Goal: Transaction & Acquisition: Book appointment/travel/reservation

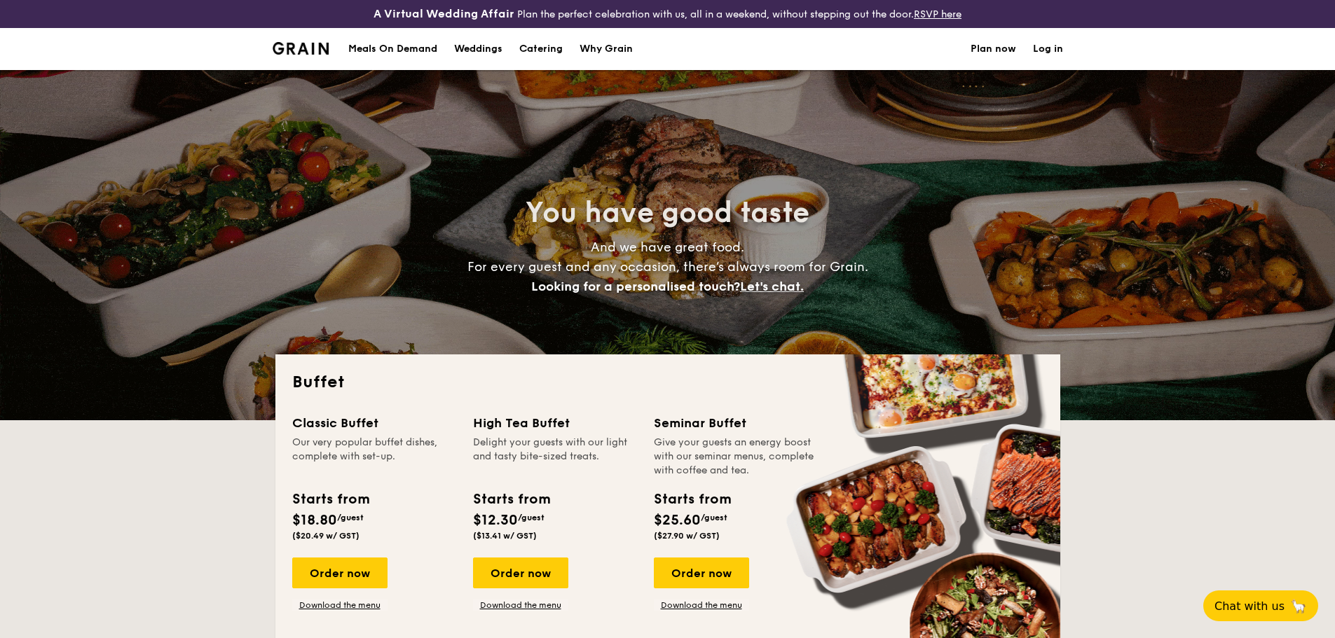
select select
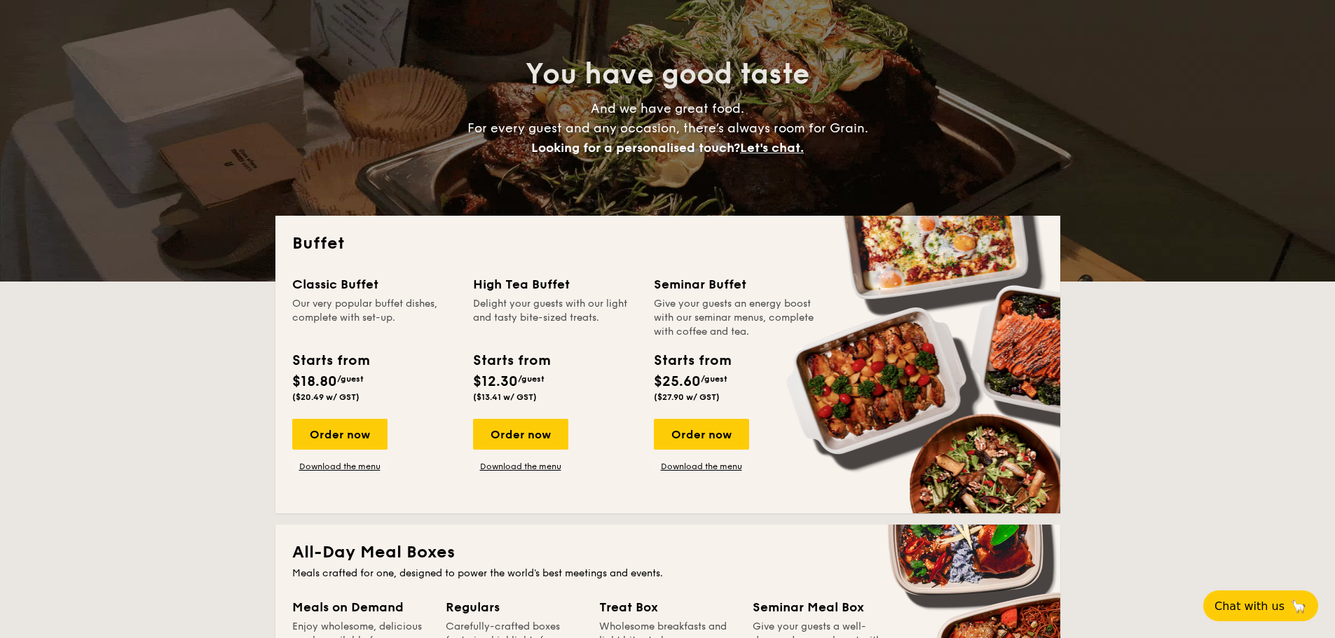
scroll to position [140, 0]
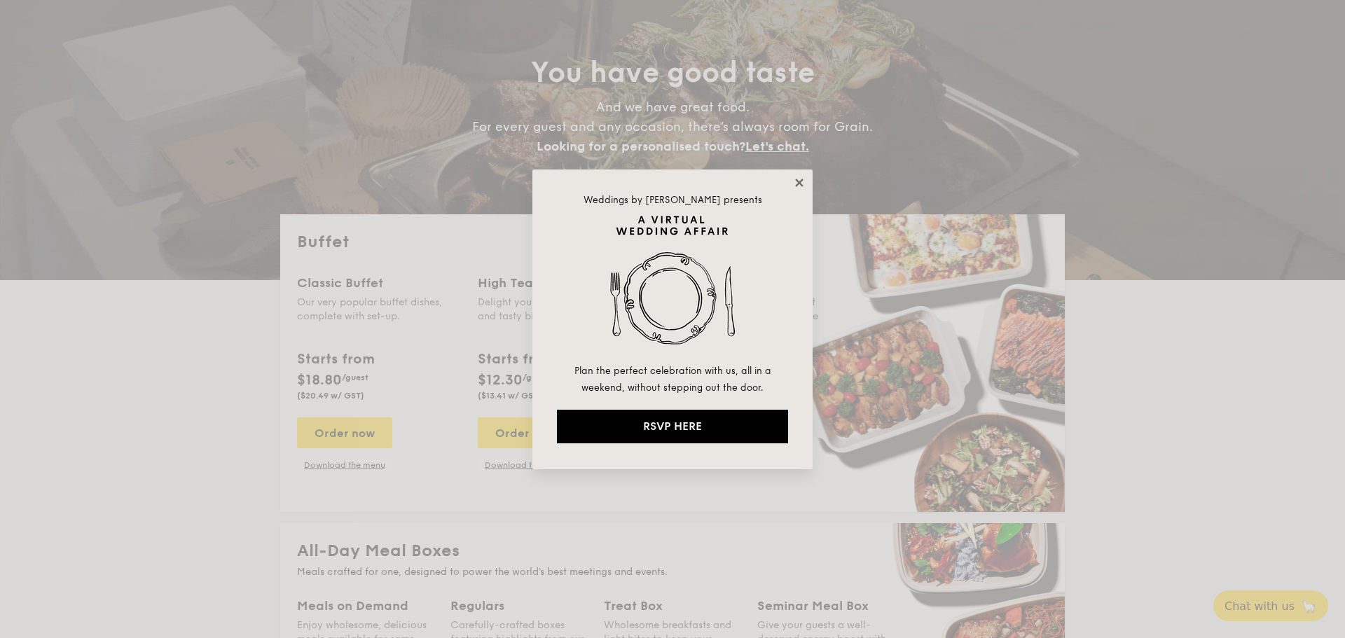
click at [797, 184] on icon at bounding box center [799, 183] width 13 height 13
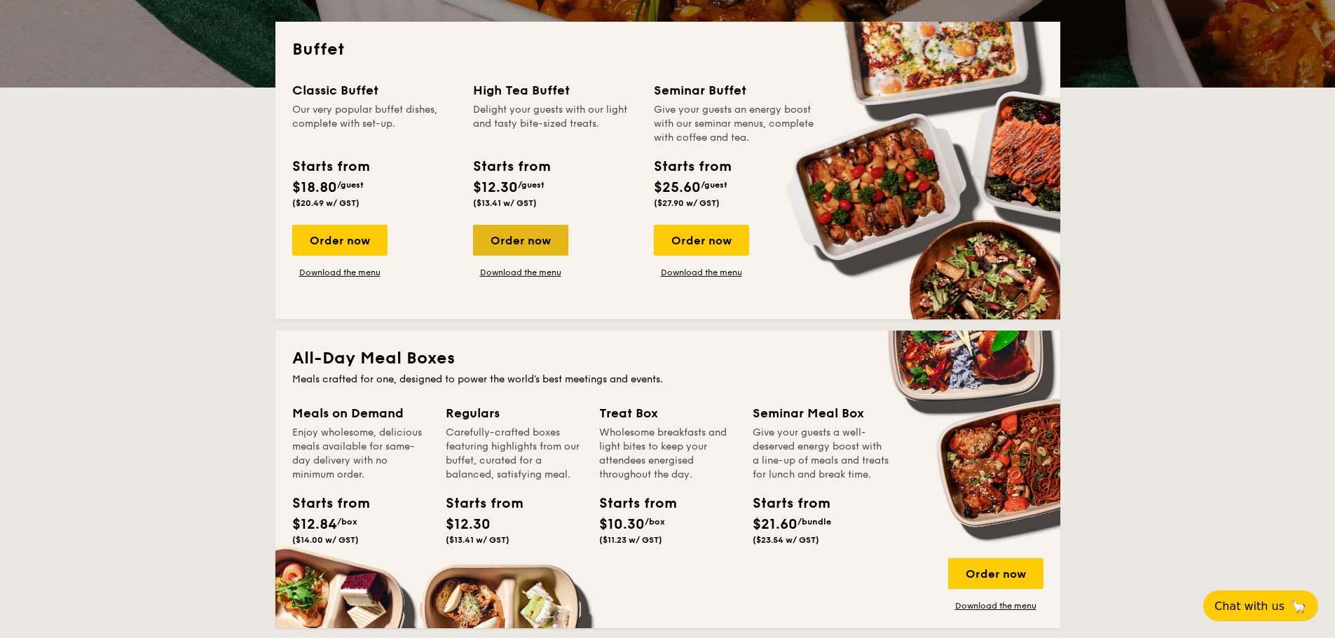
scroll to position [350, 0]
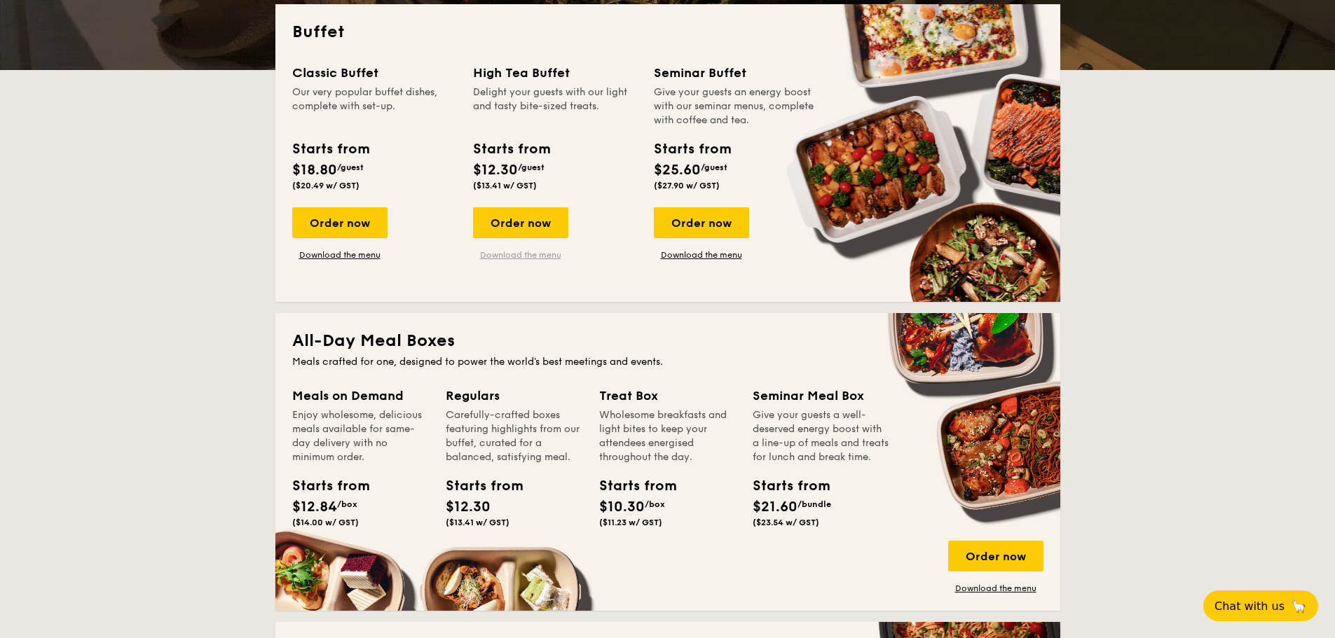
click at [515, 254] on link "Download the menu" at bounding box center [520, 254] width 95 height 11
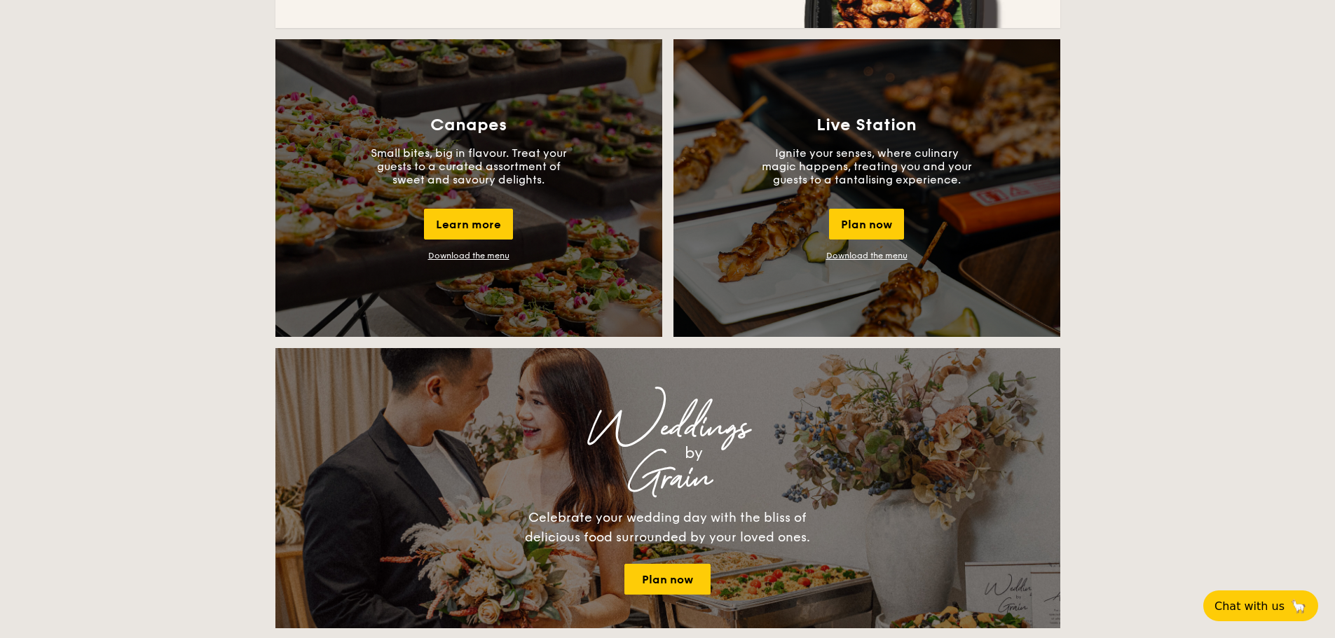
scroll to position [1261, 0]
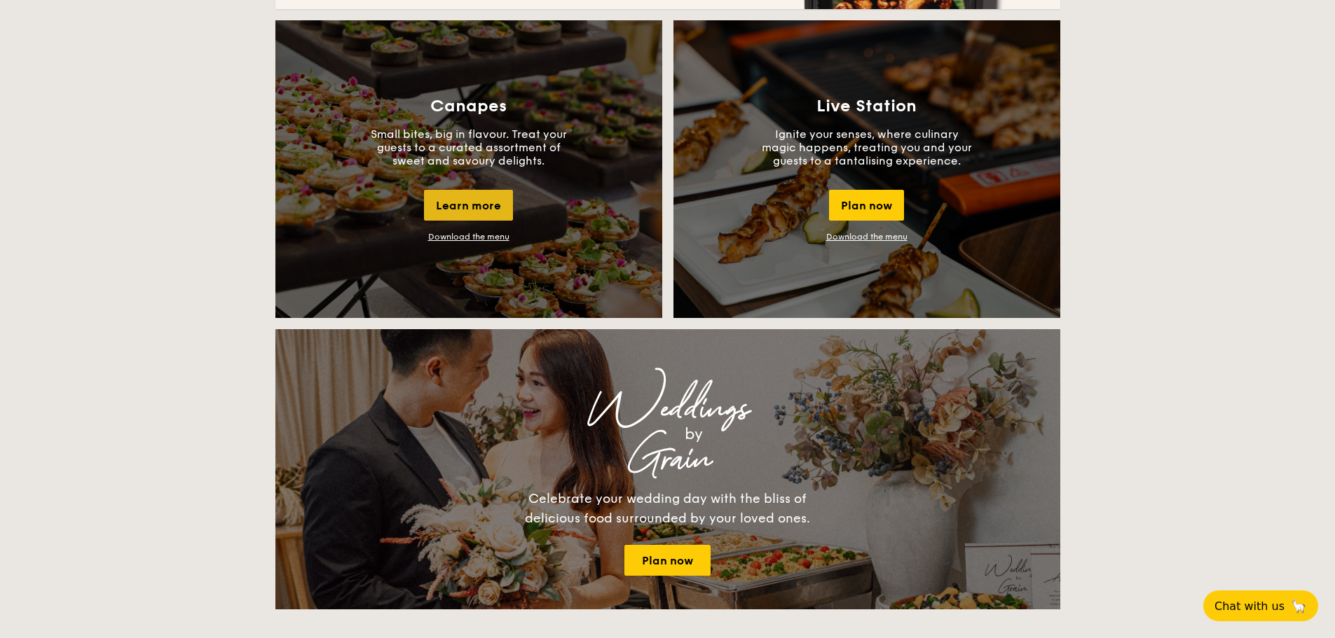
click at [469, 196] on div "Learn more" at bounding box center [468, 205] width 89 height 31
click at [1104, 223] on div "Buffet Classic Buffet Our very popular buffet dishes, complete with set-up. Sta…" at bounding box center [667, 461] width 1335 height 2736
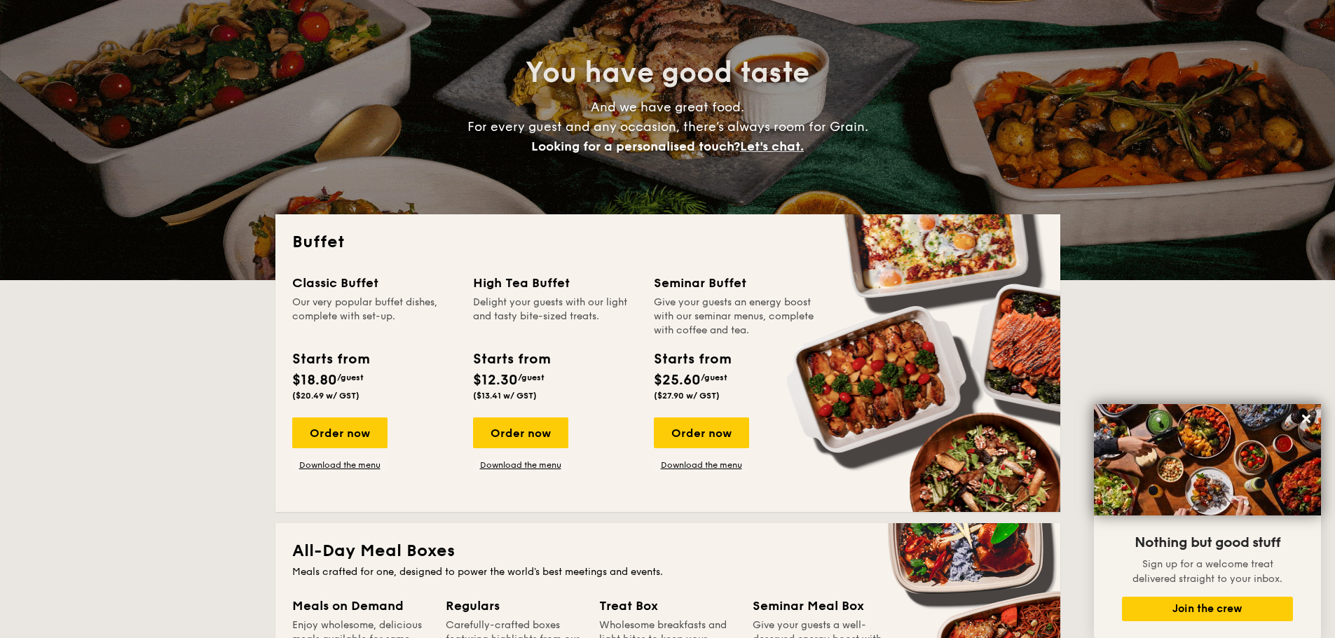
scroll to position [0, 0]
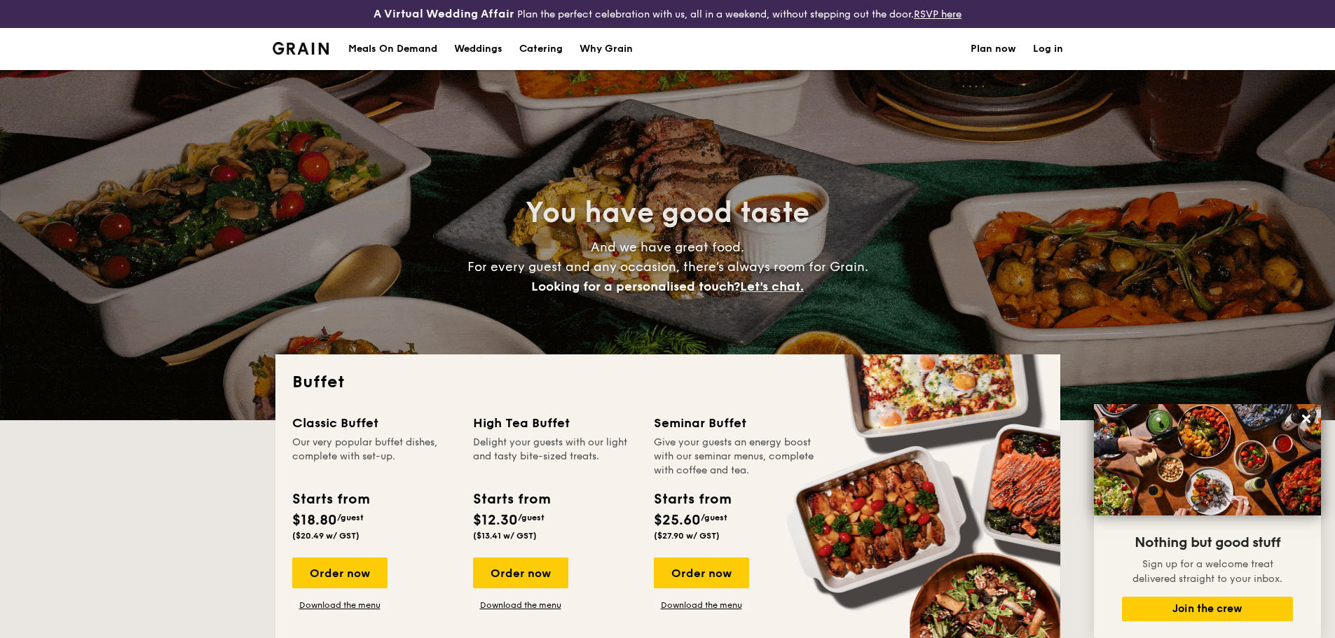
click at [529, 46] on h1 "Catering" at bounding box center [540, 49] width 43 height 42
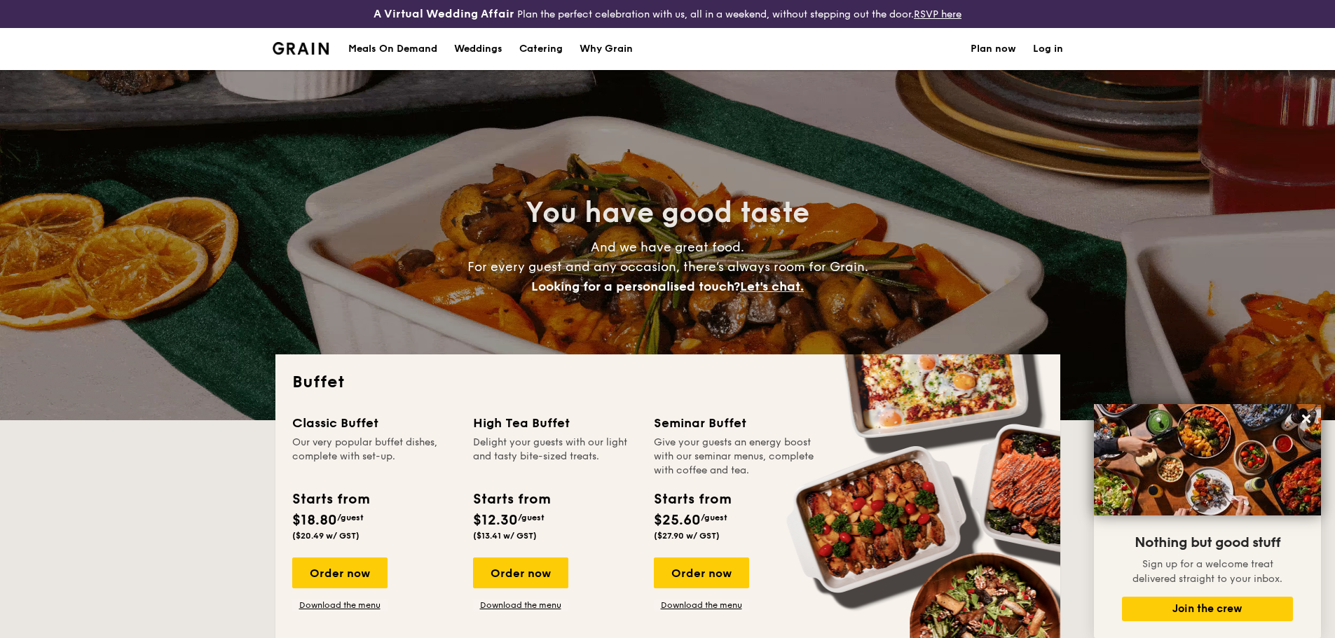
click at [547, 46] on h1 "Catering" at bounding box center [540, 49] width 43 height 42
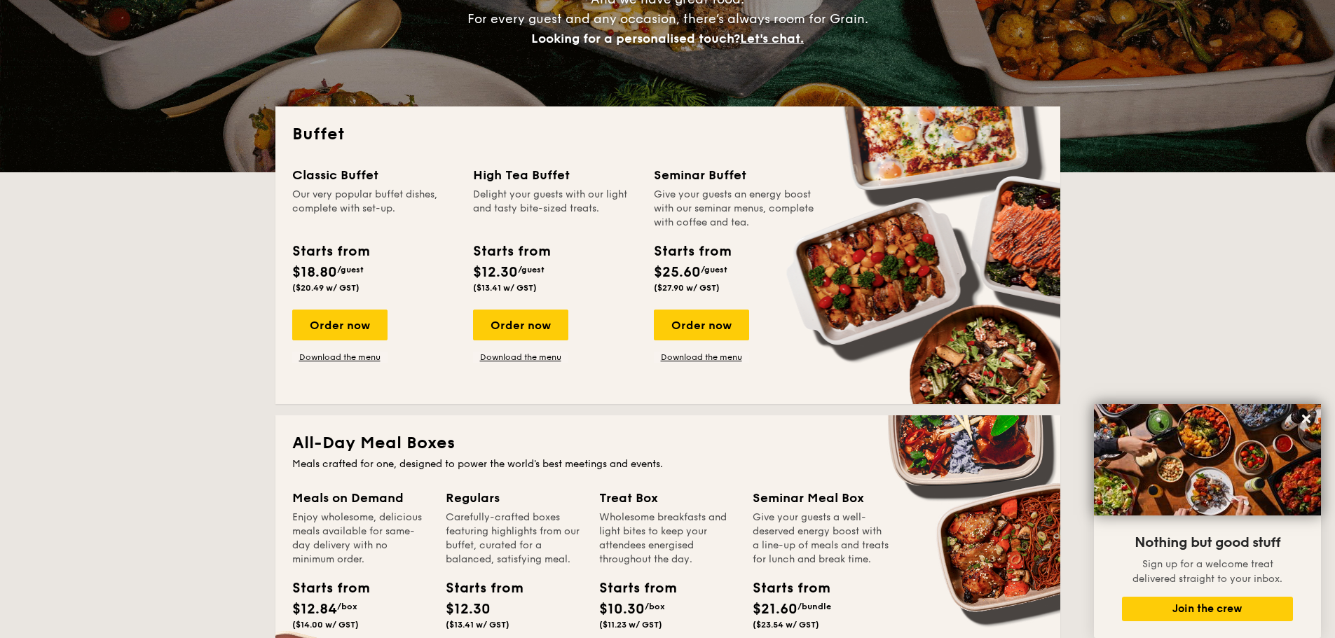
scroll to position [280, 0]
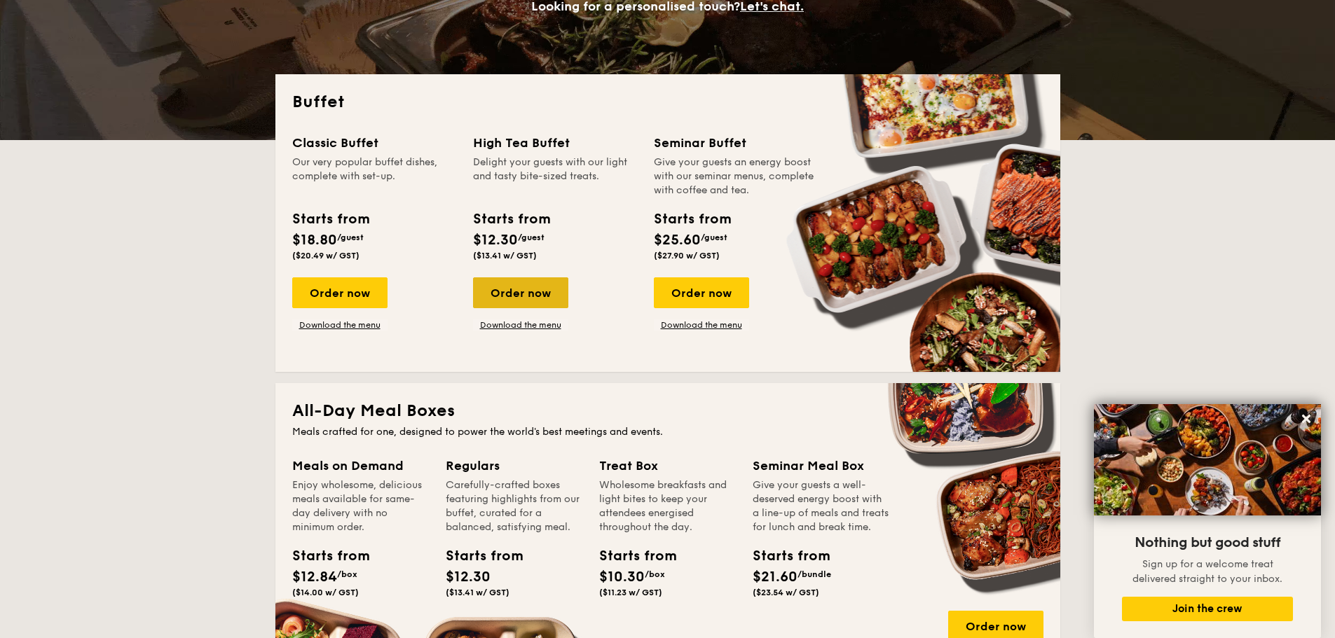
click at [514, 293] on div "Order now" at bounding box center [520, 293] width 95 height 31
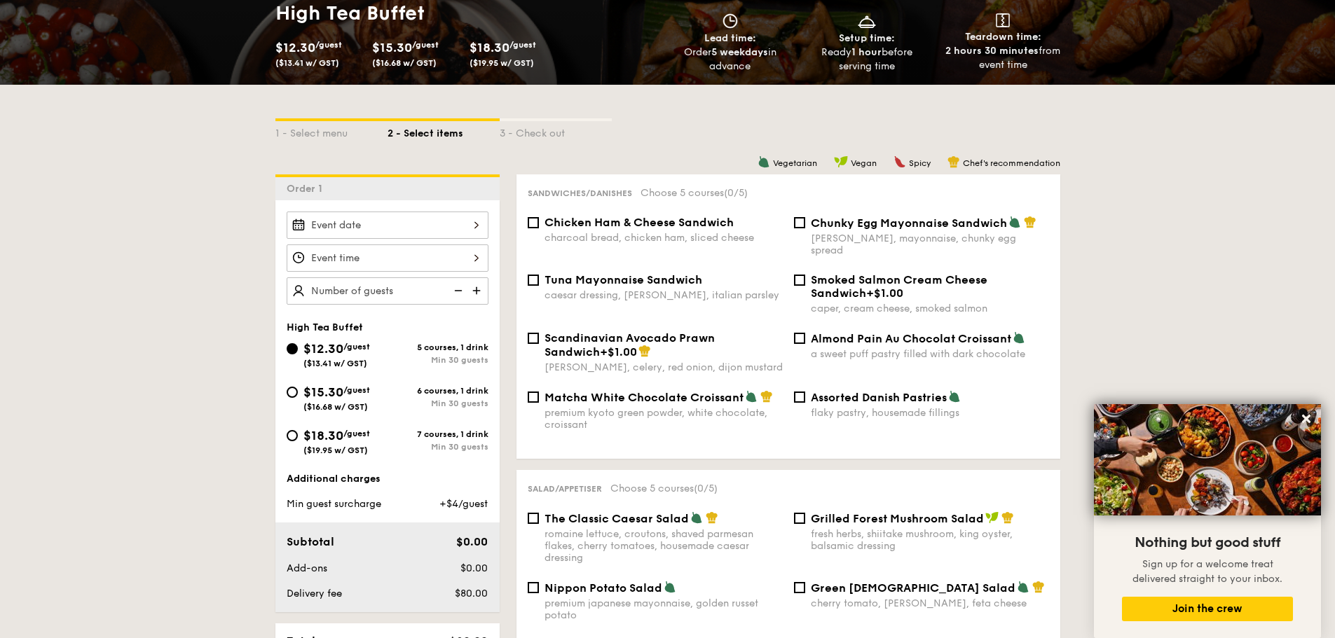
scroll to position [280, 0]
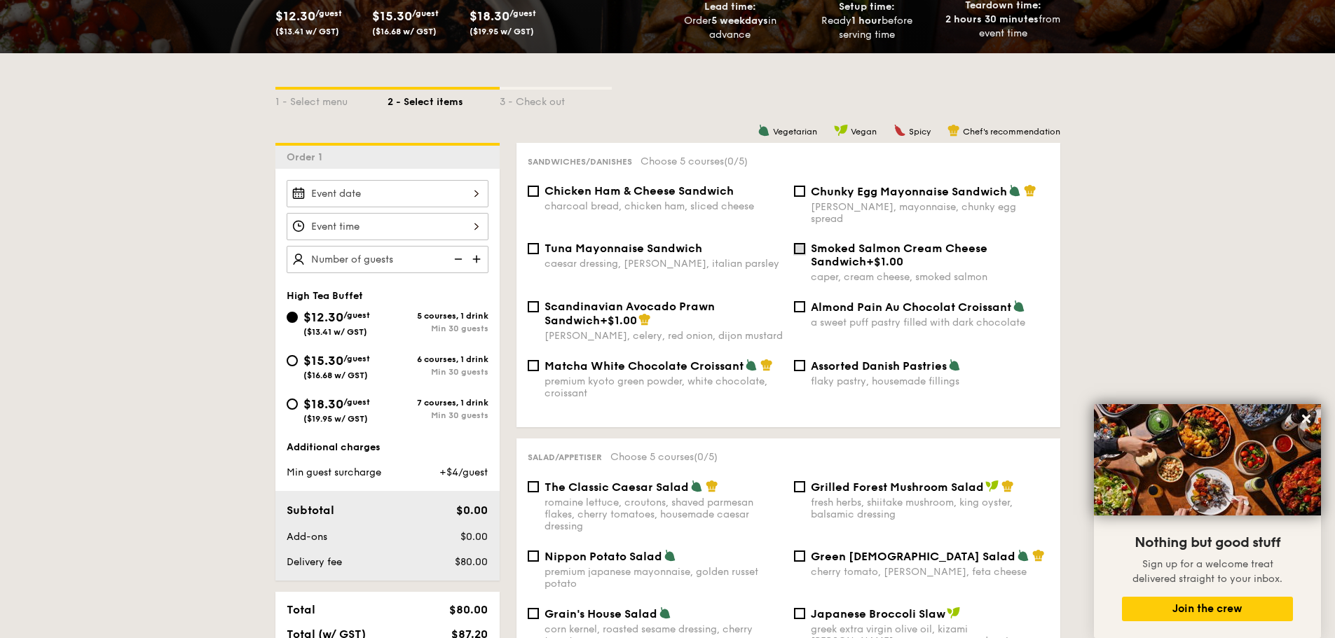
click at [804, 243] on input "Smoked Salmon Cream Cheese Sandwich +$1.00 caper, cream cheese, smoked salmon" at bounding box center [799, 248] width 11 height 11
checkbox input "true"
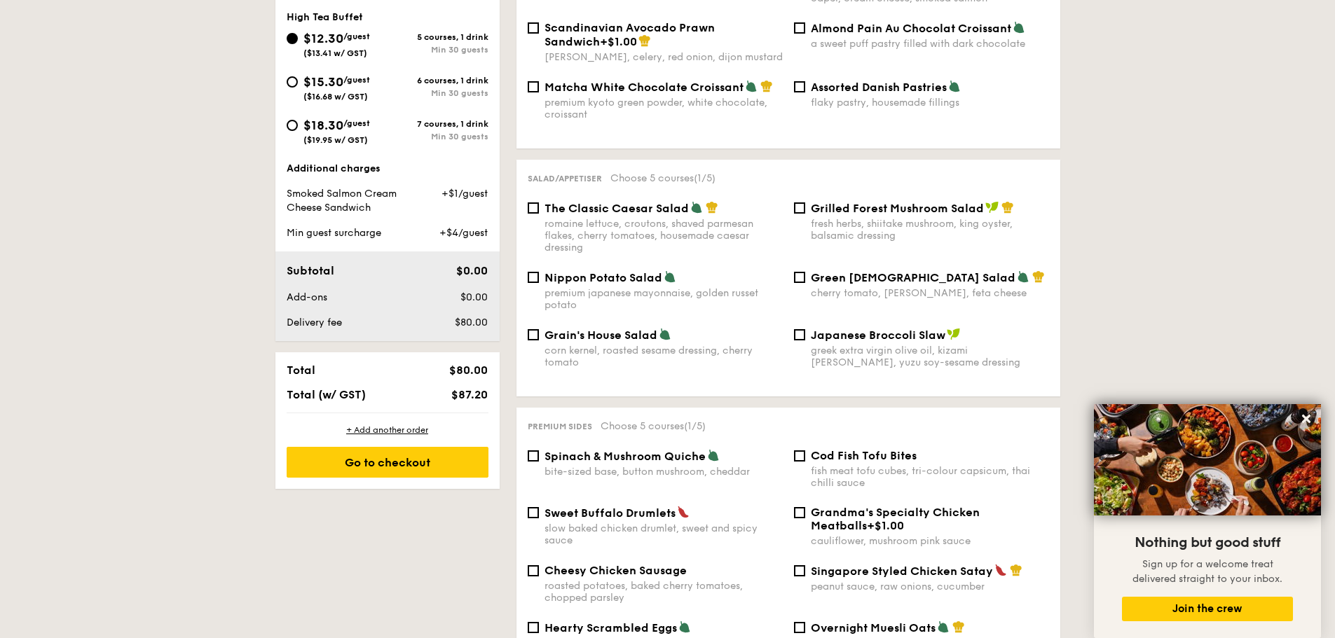
scroll to position [561, 0]
click at [536, 270] on input "Nippon Potato Salad premium japanese mayonnaise, golden russet potato" at bounding box center [533, 275] width 11 height 11
checkbox input "true"
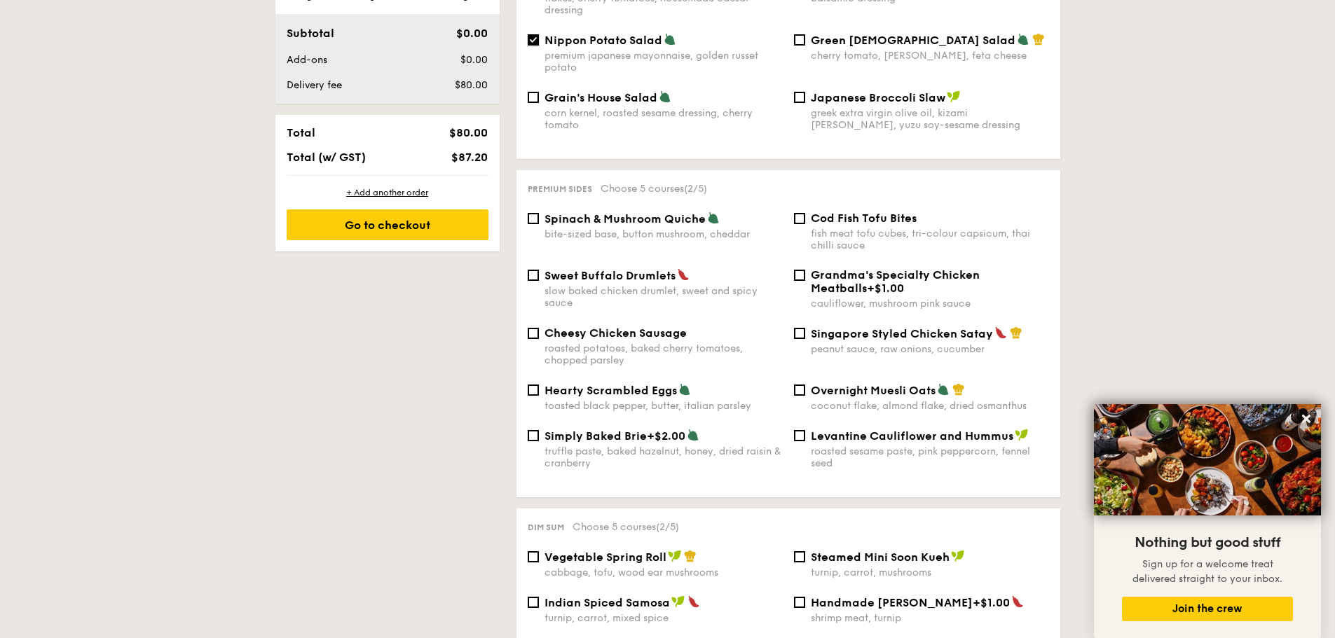
scroll to position [841, 0]
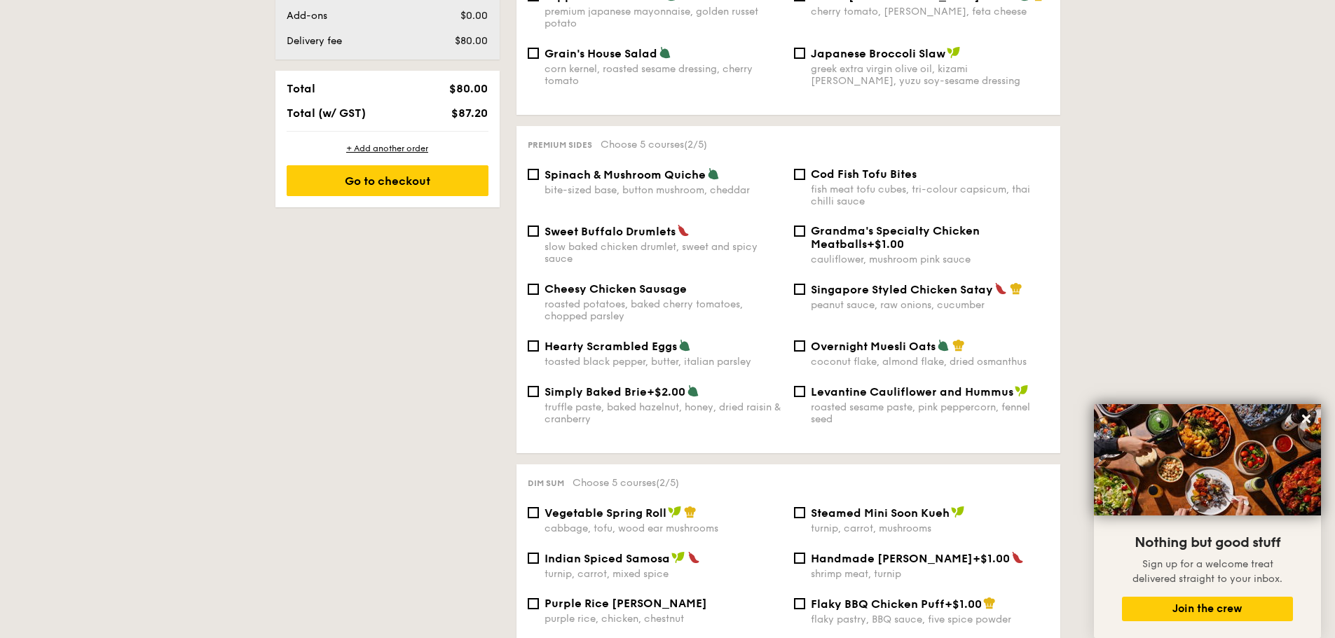
click at [539, 167] on div "Spinach & Mushroom Quiche bite-sized base, button mushroom, cheddar" at bounding box center [655, 181] width 266 height 29
click at [534, 169] on input "Spinach & Mushroom Quiche bite-sized base, button mushroom, cheddar" at bounding box center [533, 174] width 11 height 11
checkbox input "true"
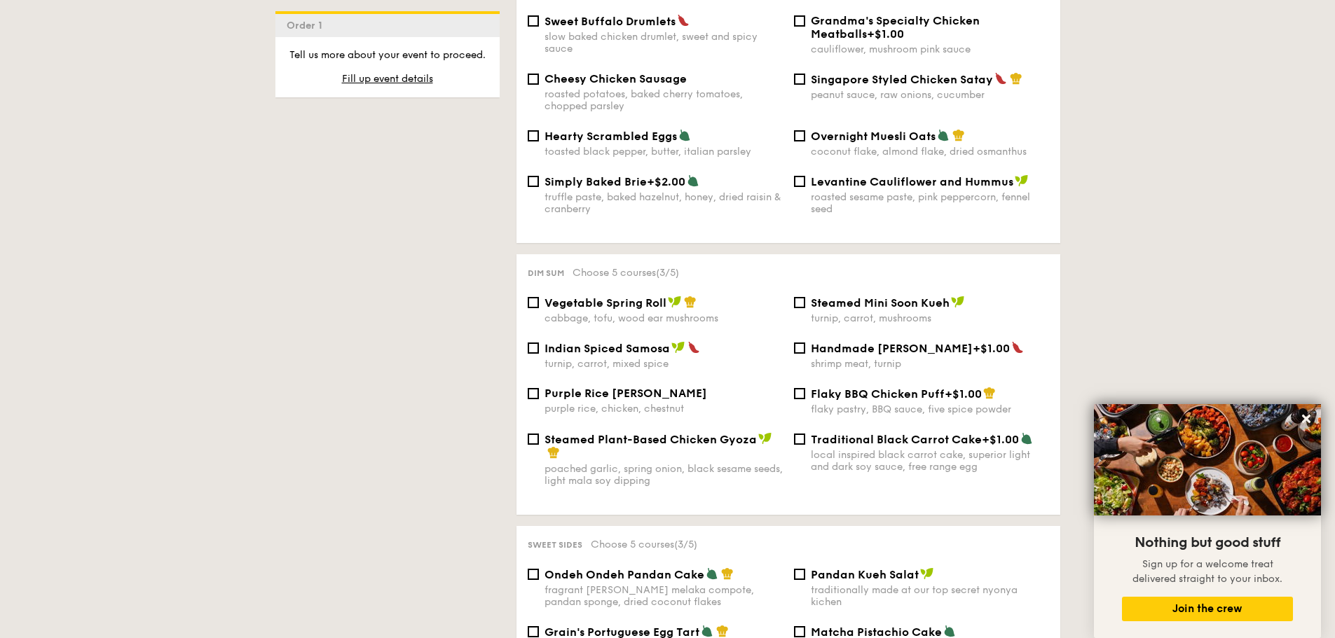
scroll to position [1121, 0]
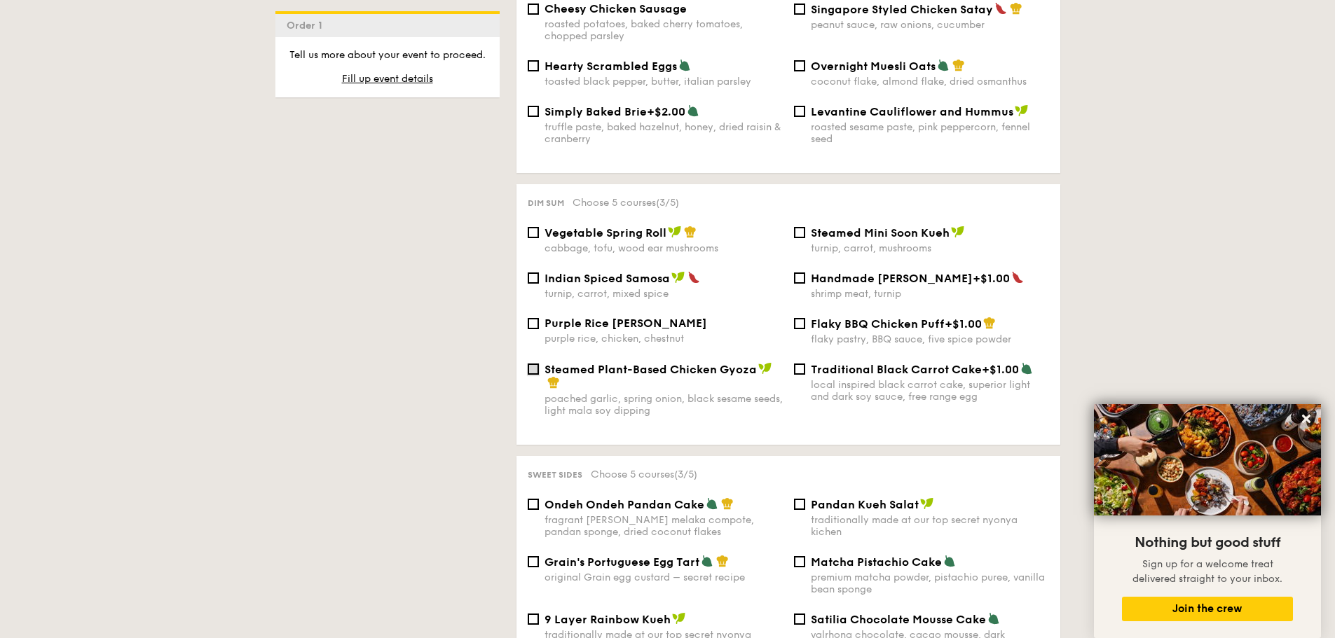
click at [537, 364] on input "Steamed Plant-Based Chicken Gyoza poached garlic, spring onion, black sesame se…" at bounding box center [533, 369] width 11 height 11
checkbox input "true"
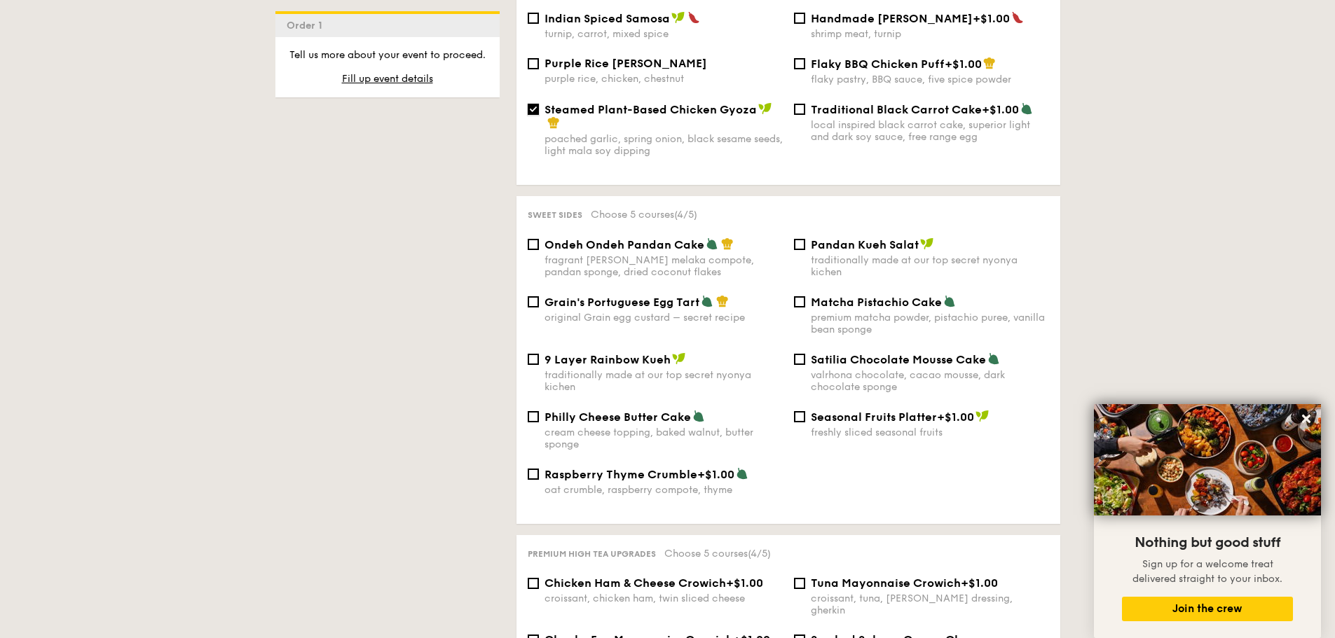
scroll to position [1401, 0]
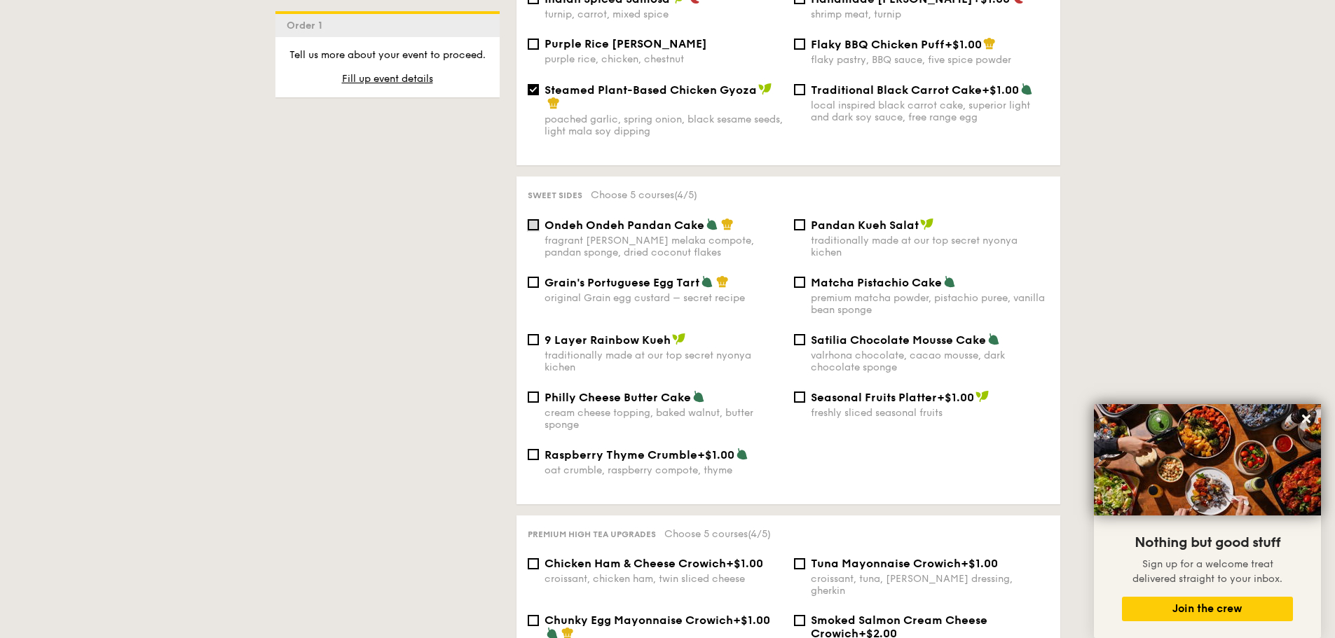
click at [536, 219] on input "Ondeh Ondeh Pandan Cake fragrant gula melaka compote, pandan sponge, dried coco…" at bounding box center [533, 224] width 11 height 11
click at [531, 219] on input "Ondeh Ondeh Pandan Cake fragrant gula melaka compote, pandan sponge, dried coco…" at bounding box center [533, 224] width 11 height 11
checkbox input "false"
click at [801, 277] on input "Matcha Pistachio Cake premium matcha powder, pistachio puree, vanilla bean spon…" at bounding box center [799, 282] width 11 height 11
checkbox input "true"
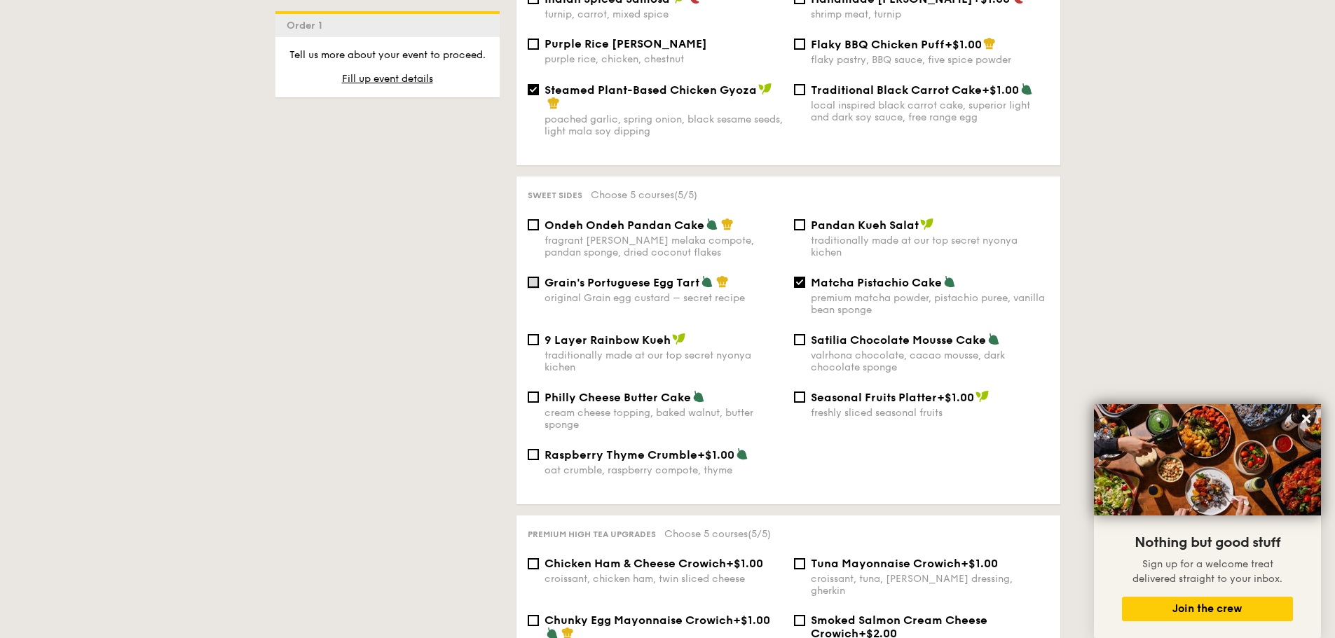
click at [537, 277] on input "Grain's Portuguese Egg Tart original Grain egg custard – secret recipe" at bounding box center [533, 282] width 11 height 11
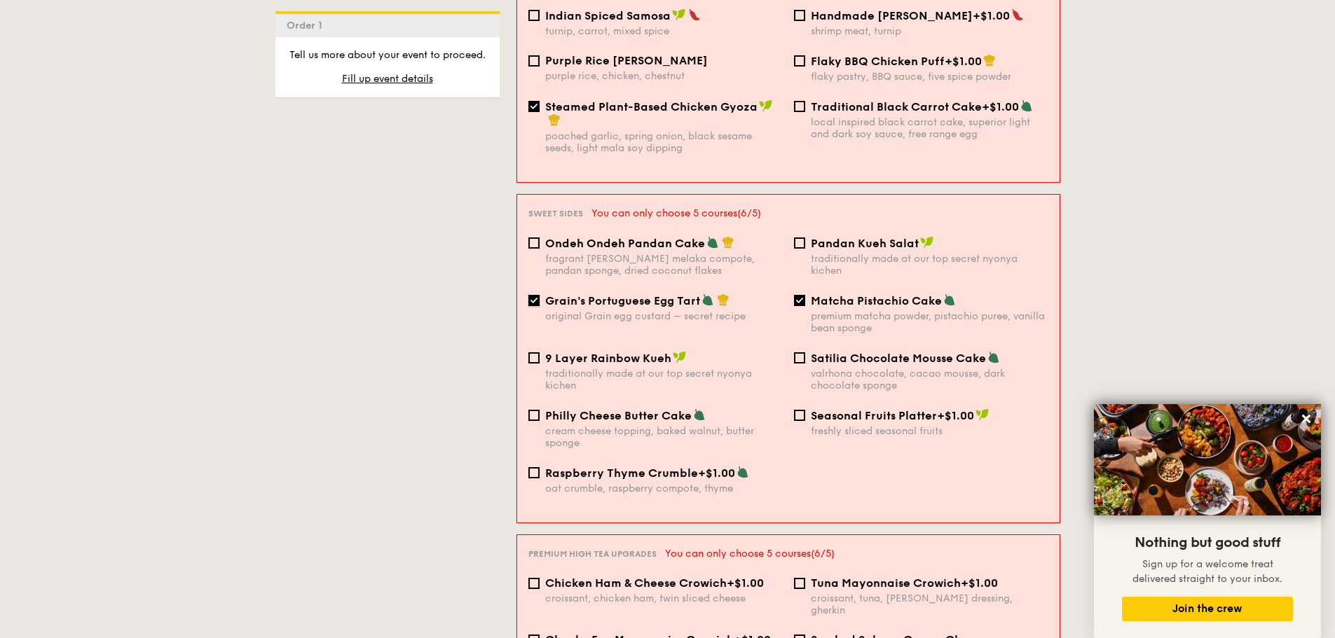
scroll to position [1406, 0]
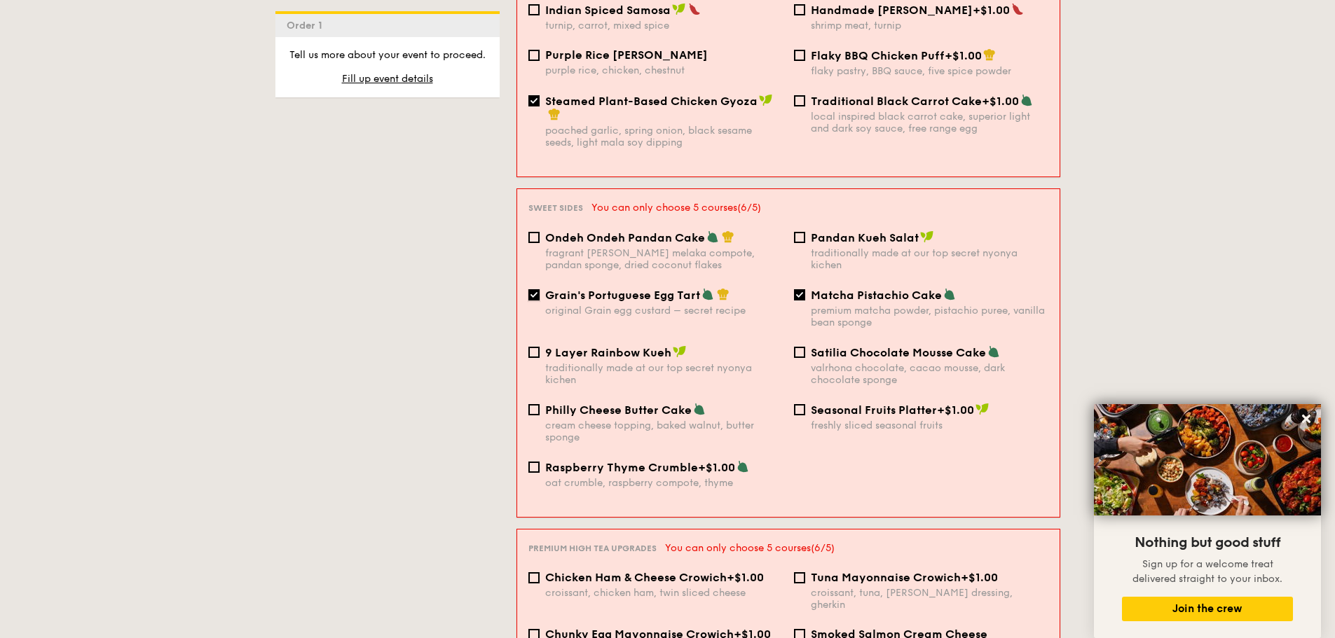
click at [530, 289] on input "Grain's Portuguese Egg Tart original Grain egg custard – secret recipe" at bounding box center [533, 294] width 11 height 11
checkbox input "false"
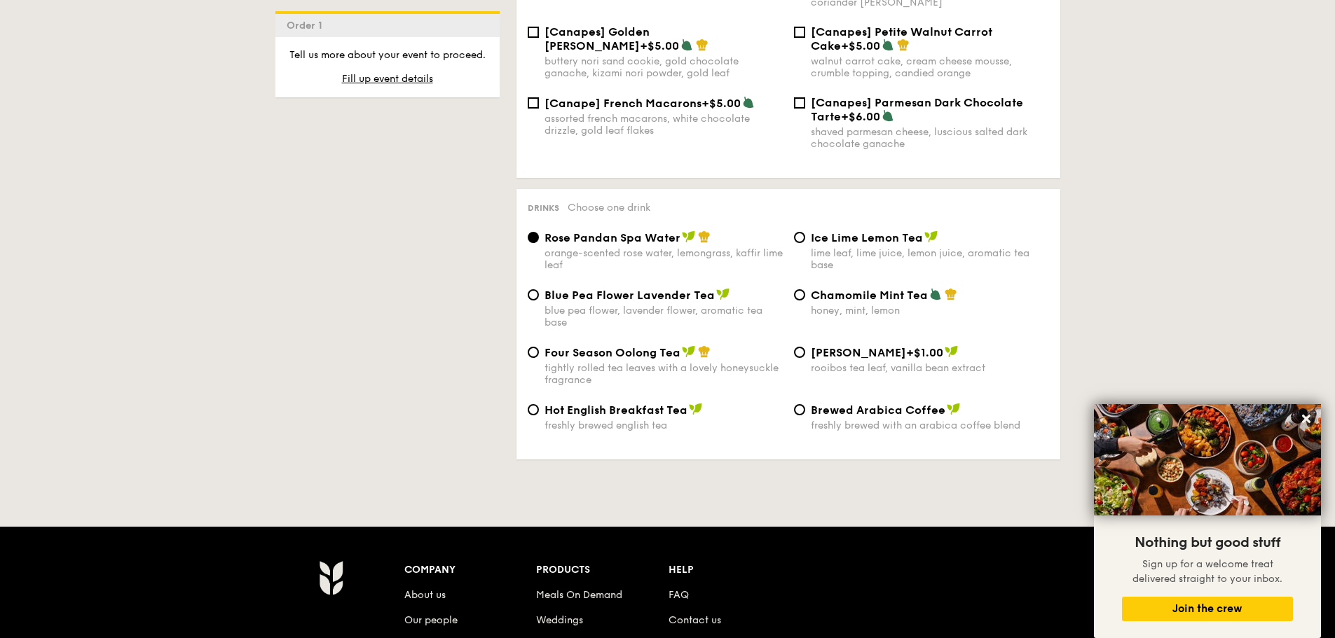
scroll to position [2242, 0]
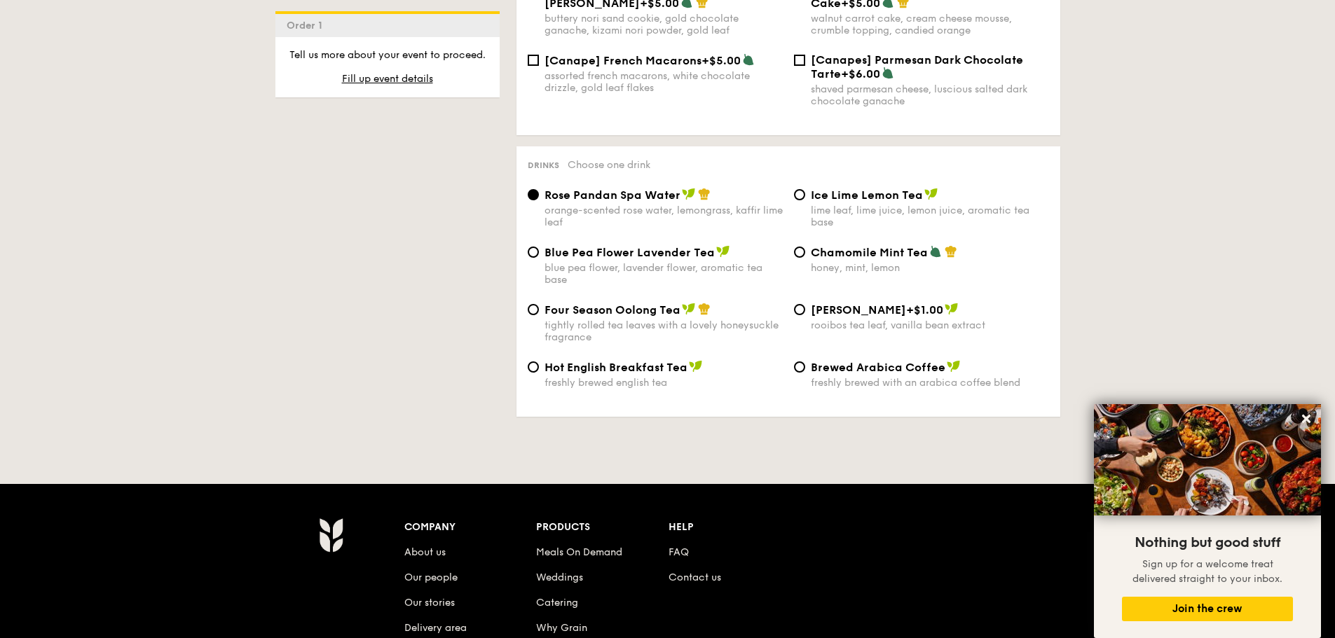
click at [562, 189] on span "Rose Pandan Spa Water" at bounding box center [613, 195] width 136 height 13
click at [539, 189] on input "Rose Pandan Spa Water orange-scented rose water, lemongrass, kaffir lime leaf" at bounding box center [533, 194] width 11 height 11
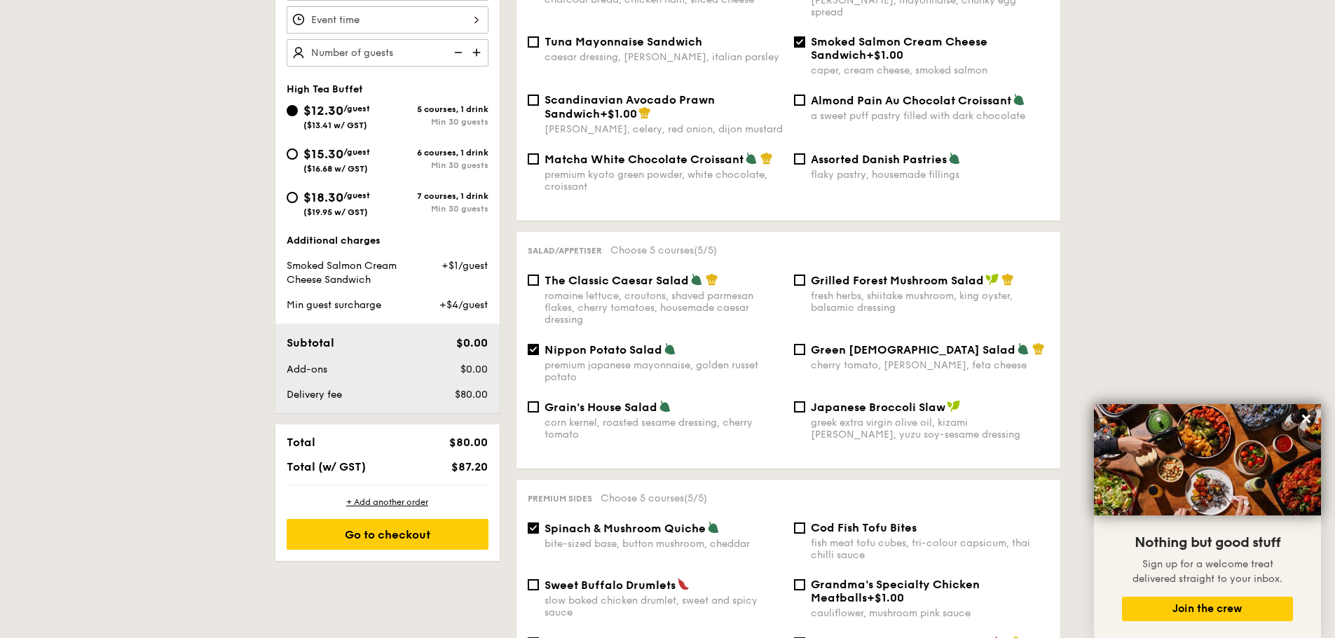
scroll to position [491, 0]
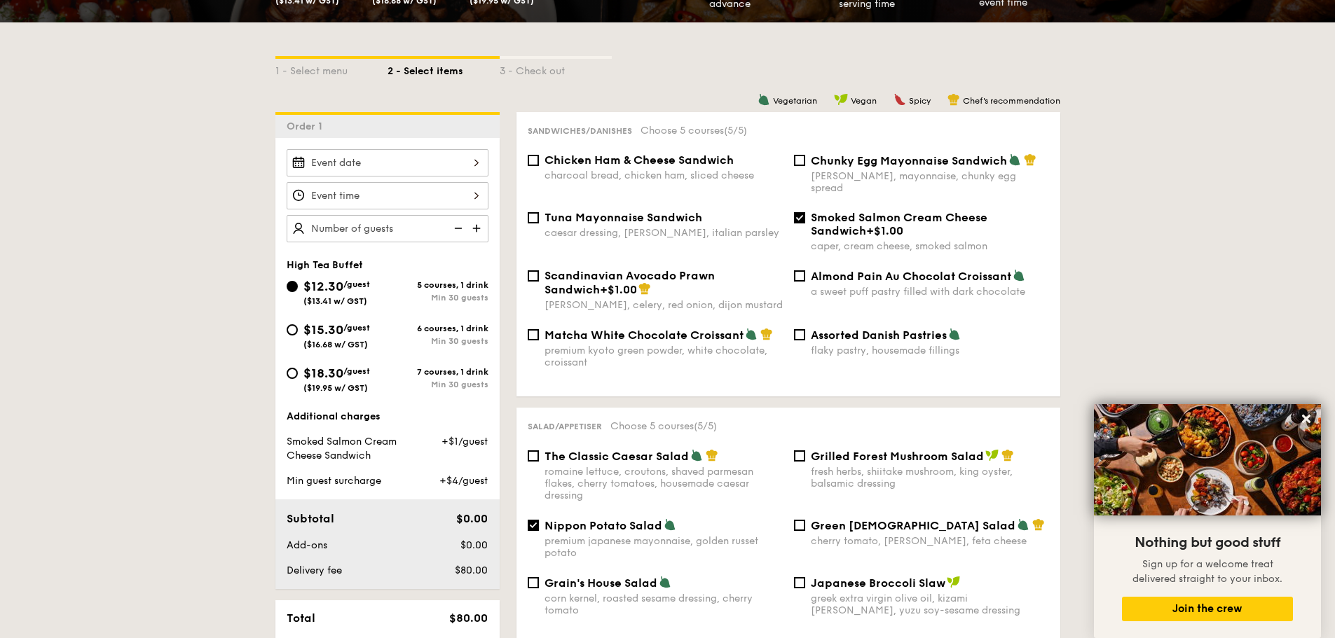
drag, startPoint x: 446, startPoint y: 163, endPoint x: 231, endPoint y: -37, distance: 293.5
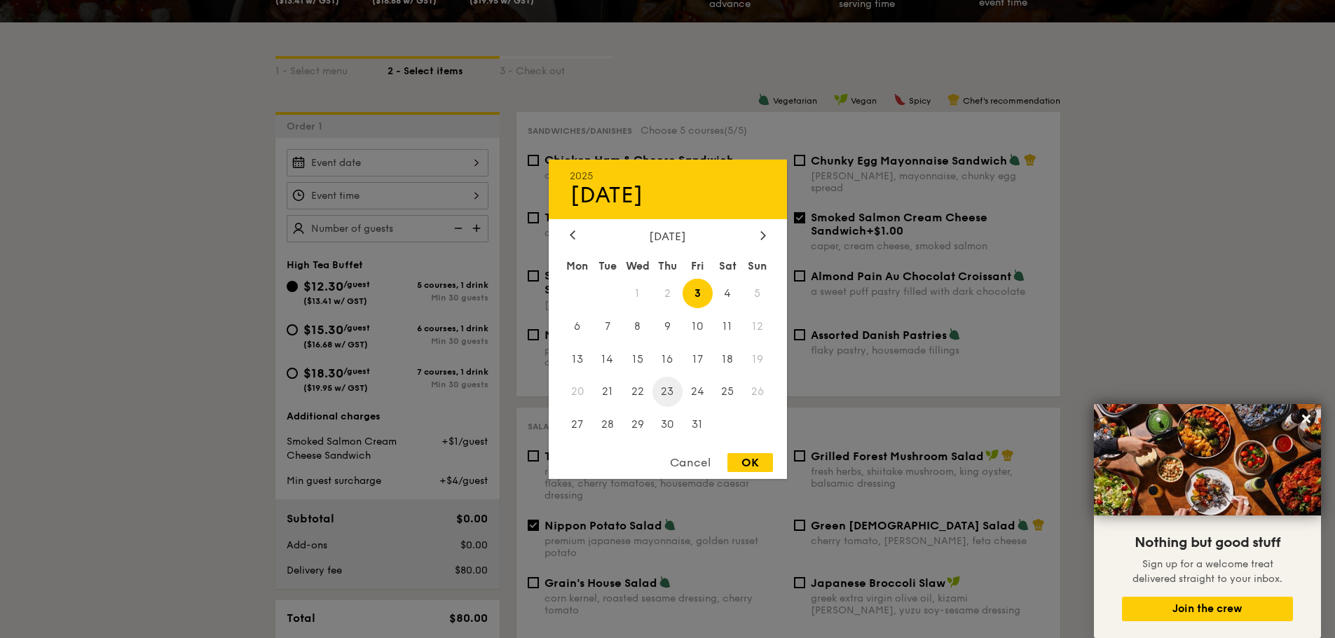
click at [671, 386] on span "23" at bounding box center [667, 392] width 30 height 30
click at [738, 469] on div "OK" at bounding box center [750, 462] width 46 height 19
type input "Oct 23, 2025"
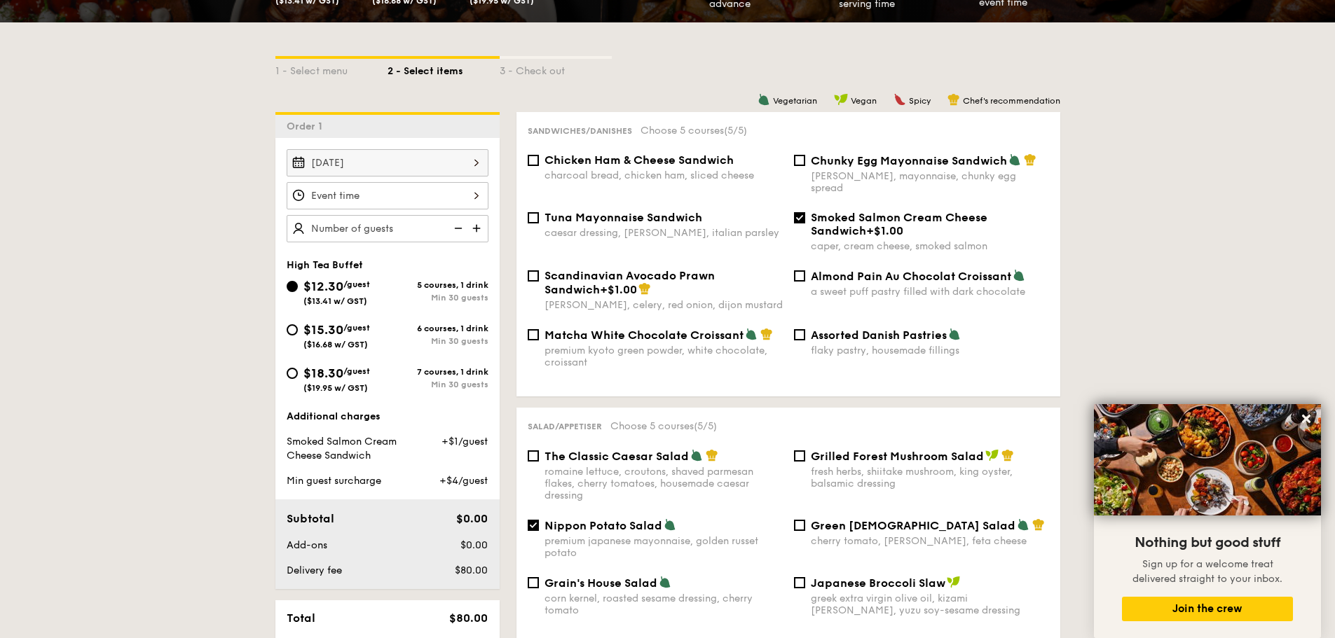
click at [438, 199] on input "$12.30 /guest ($13.41 w/ GST)" at bounding box center [388, 195] width 202 height 27
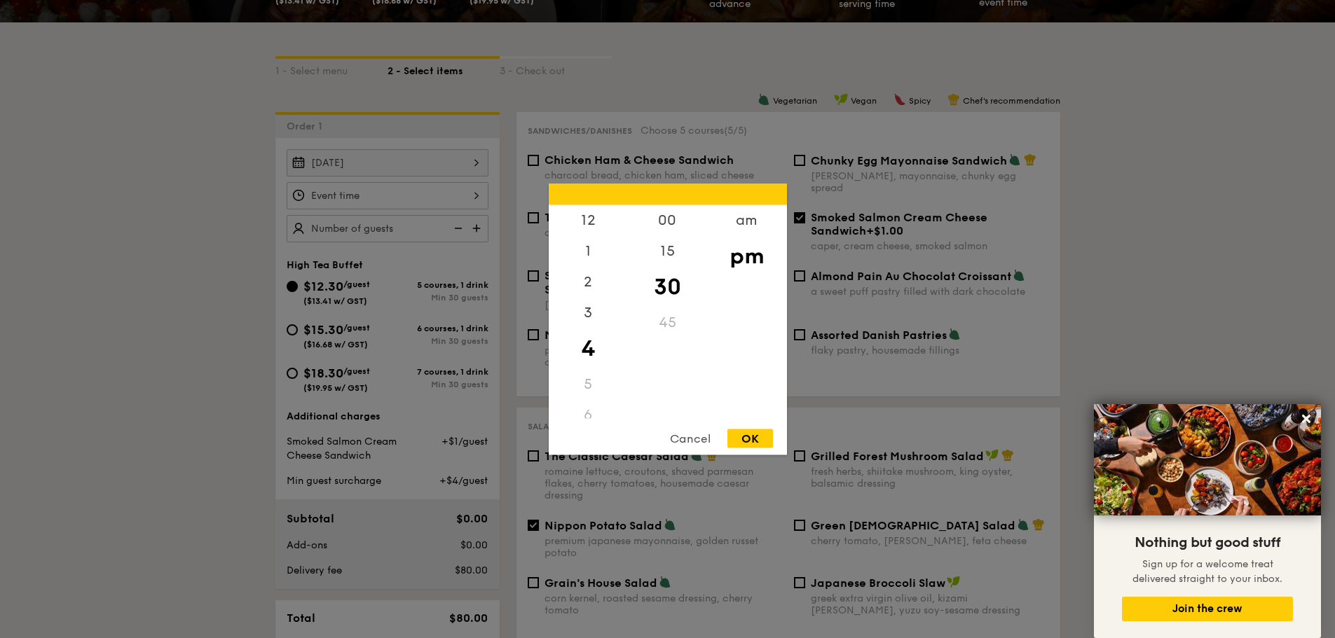
click at [587, 377] on div "5" at bounding box center [588, 384] width 79 height 31
drag, startPoint x: 680, startPoint y: 278, endPoint x: 698, endPoint y: 251, distance: 32.3
click at [698, 251] on div "00 15 30 45" at bounding box center [667, 312] width 79 height 214
click at [767, 446] on div "OK" at bounding box center [750, 438] width 46 height 19
type input "4:30PM"
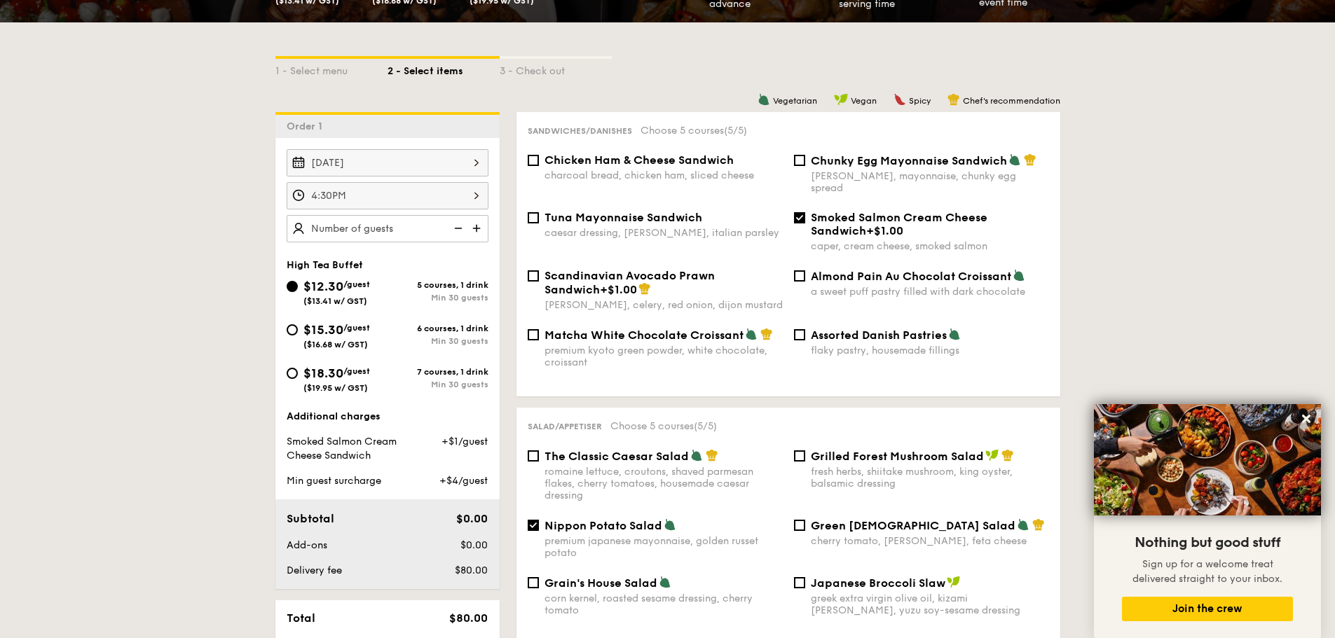
click at [434, 221] on input "text" at bounding box center [388, 228] width 202 height 27
type input "8"
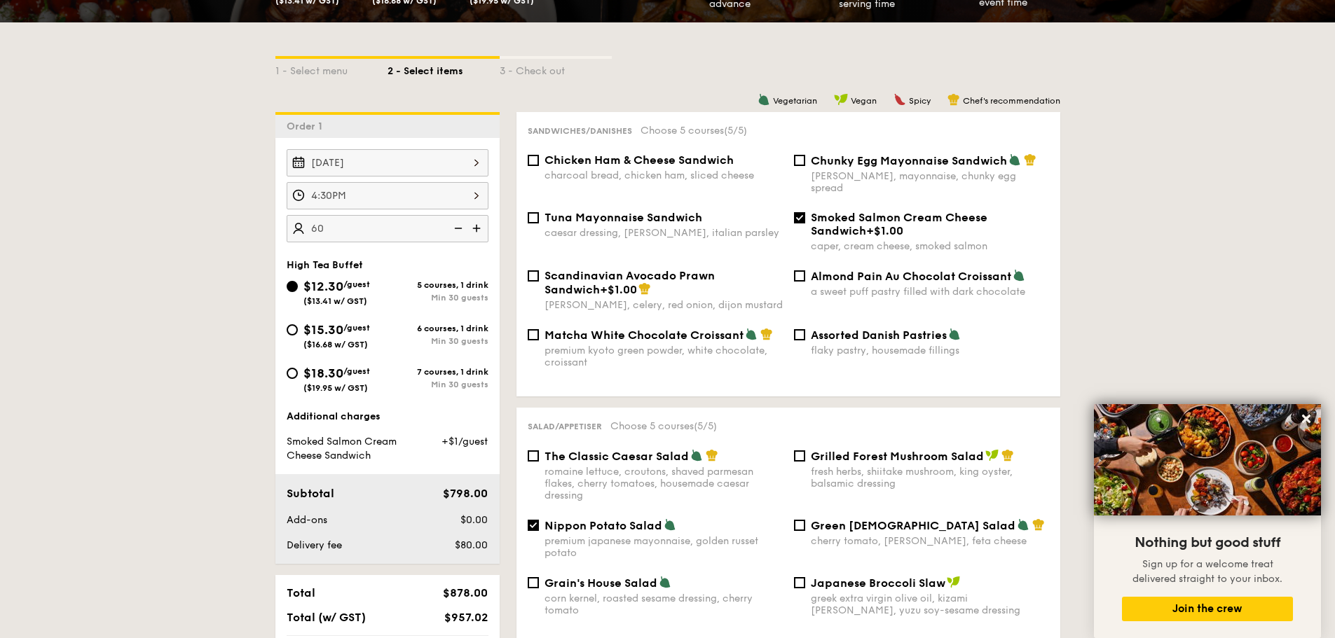
type input "60 guests"
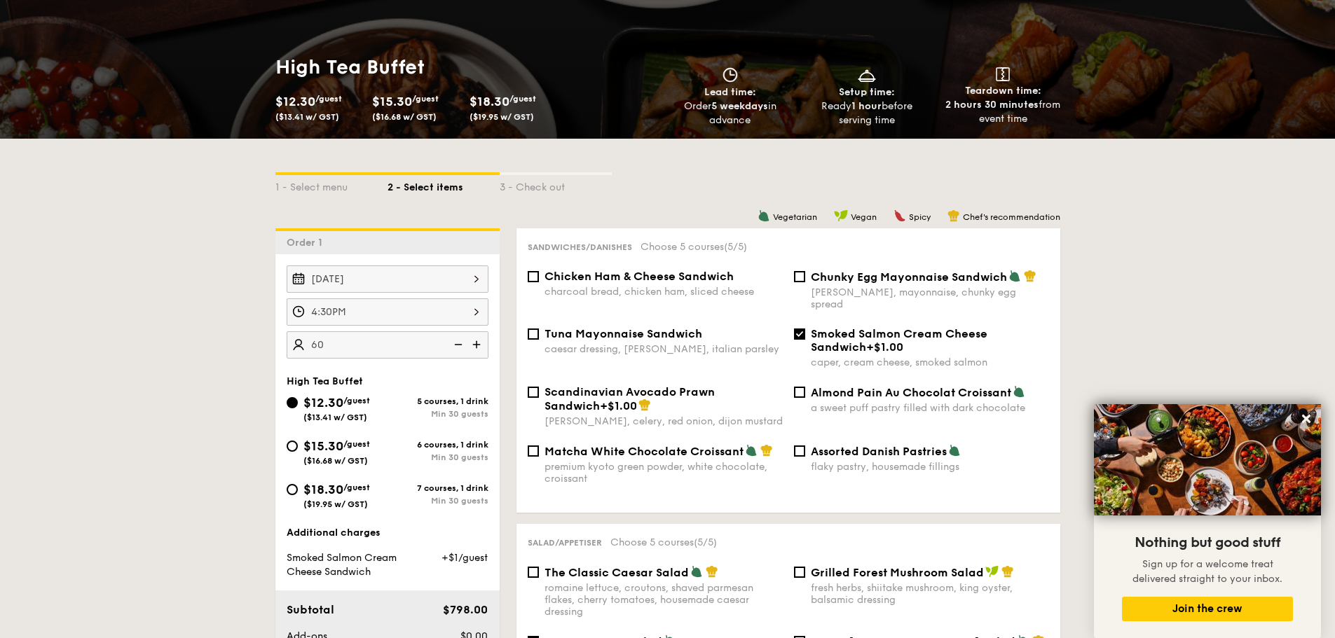
scroll to position [0, 0]
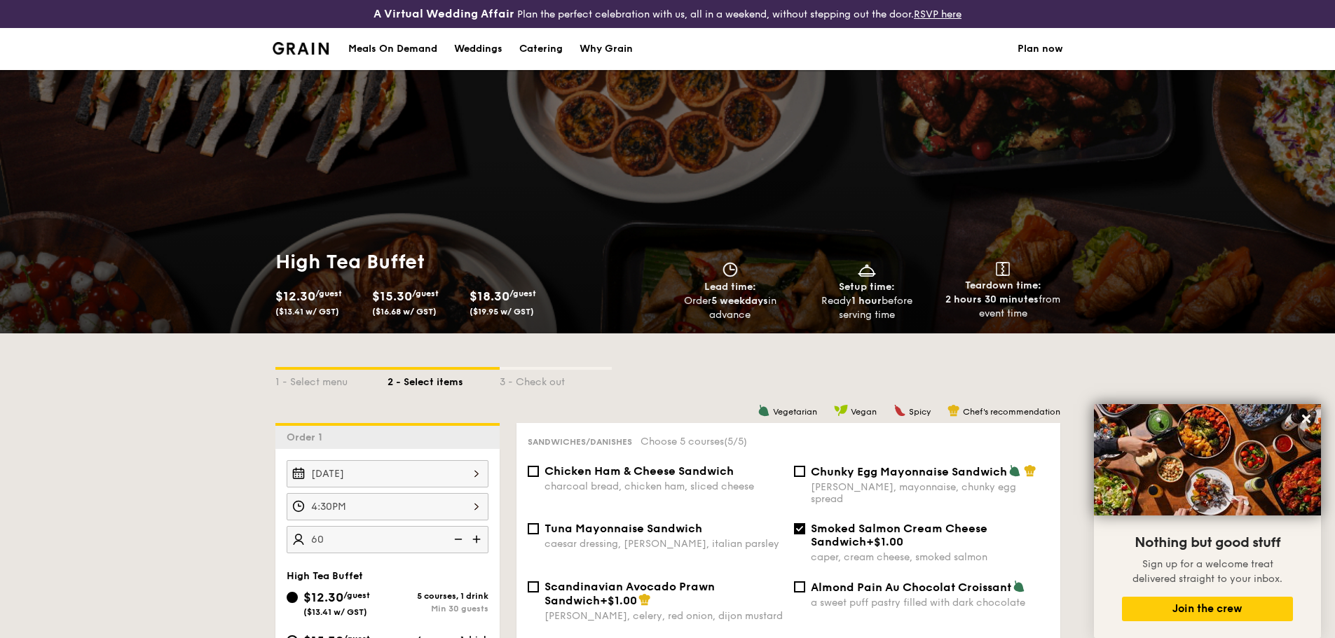
click at [301, 54] on img at bounding box center [301, 48] width 57 height 13
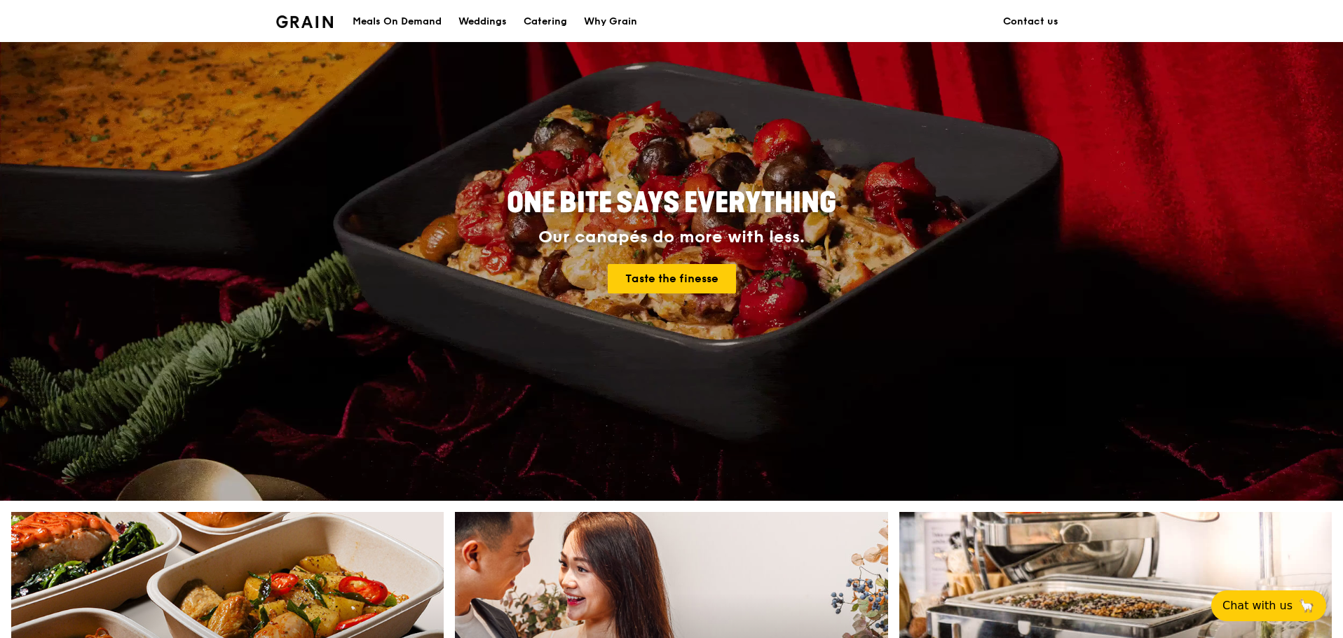
scroll to position [12, 0]
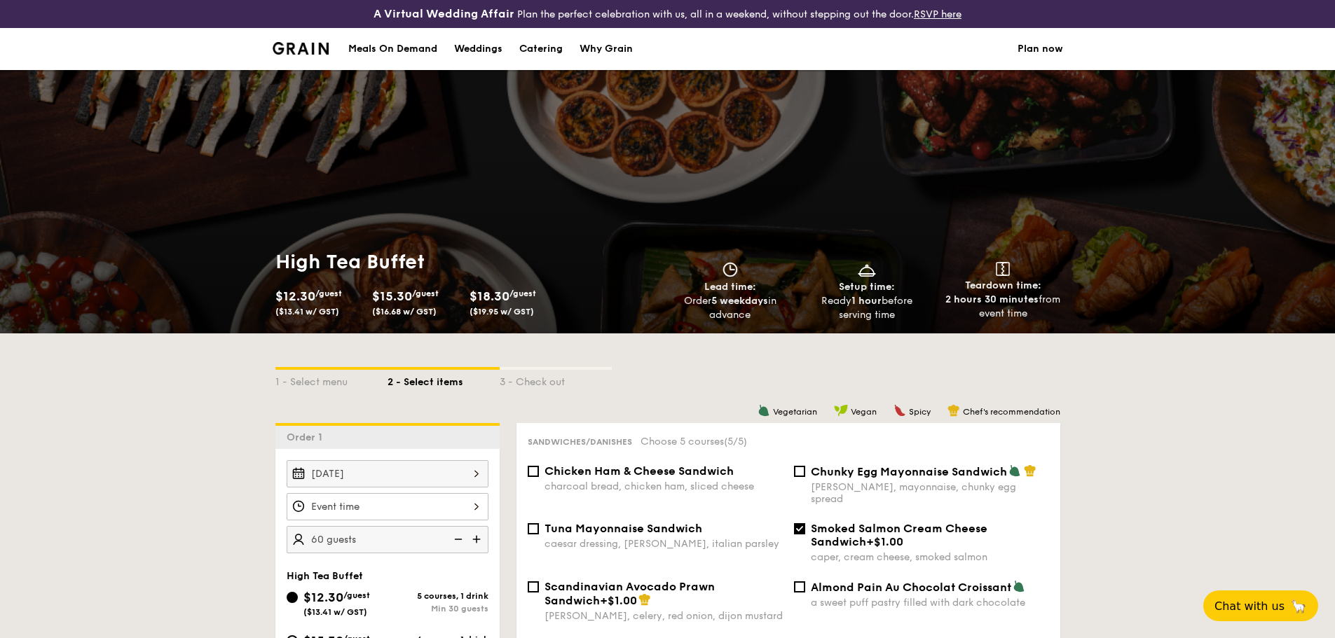
select select
